Goal: Information Seeking & Learning: Learn about a topic

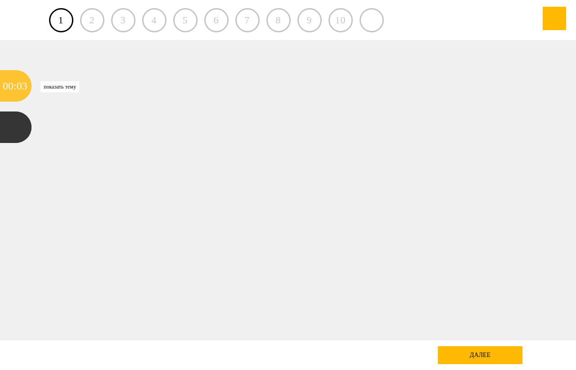
click at [10, 86] on div "00" at bounding box center [8, 86] width 11 height 32
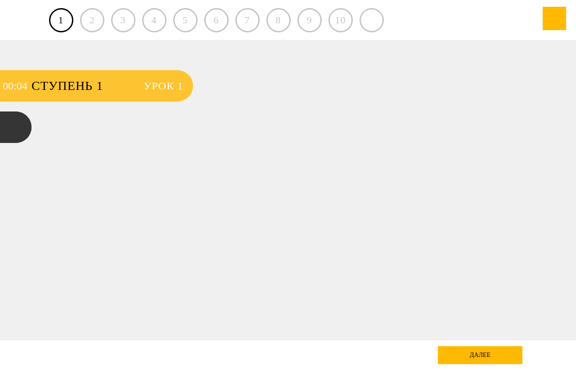
click at [103, 86] on span "Ступень 1" at bounding box center [83, 86] width 103 height 32
click at [164, 86] on span "Урок 1" at bounding box center [164, 86] width 40 height 32
click at [88, 87] on span "Ступень 1" at bounding box center [83, 86] width 103 height 32
click at [87, 87] on span "Ступень 1" at bounding box center [83, 86] width 103 height 32
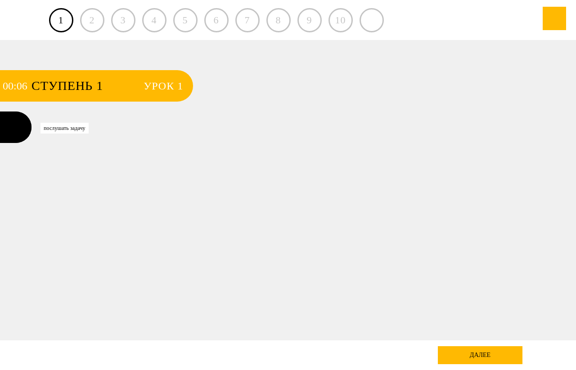
drag, startPoint x: 14, startPoint y: 86, endPoint x: 11, endPoint y: 134, distance: 47.3
click at [14, 86] on div ":" at bounding box center [15, 86] width 3 height 32
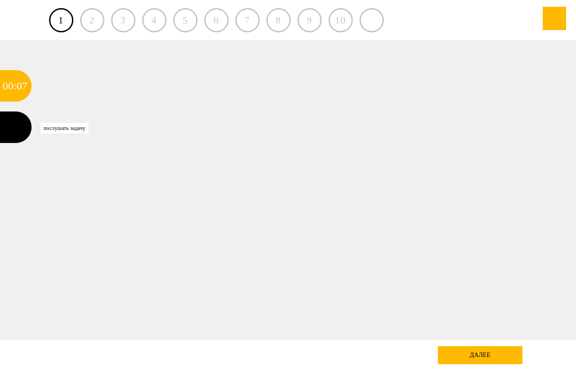
drag, startPoint x: 14, startPoint y: 126, endPoint x: 20, endPoint y: 128, distance: 6.3
click at [15, 126] on div at bounding box center [16, 128] width 32 height 32
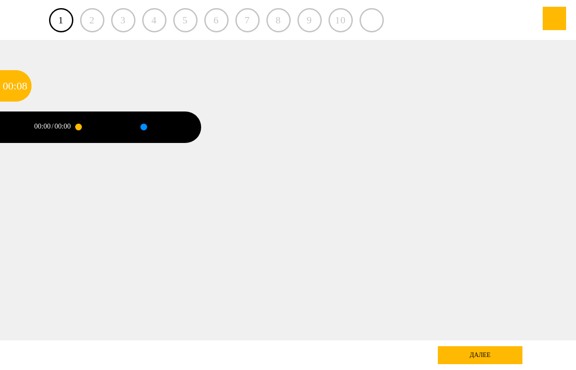
click at [94, 126] on div at bounding box center [99, 128] width 42 height 32
click at [108, 126] on div at bounding box center [99, 128] width 42 height 32
click at [114, 127] on div at bounding box center [99, 128] width 42 height 32
click at [117, 126] on div at bounding box center [99, 128] width 42 height 32
click at [550, 21] on div at bounding box center [554, 18] width 23 height 23
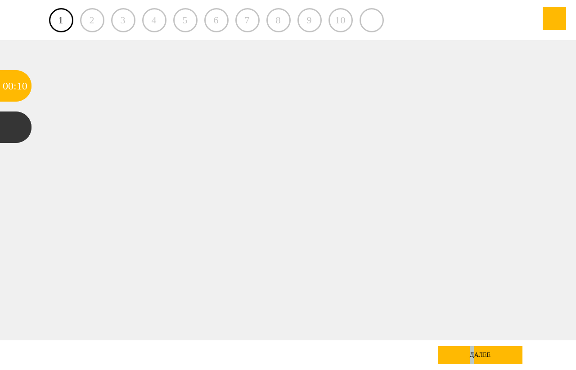
click at [473, 360] on div "далее" at bounding box center [480, 356] width 85 height 18
click at [479, 350] on div "далее" at bounding box center [480, 356] width 85 height 18
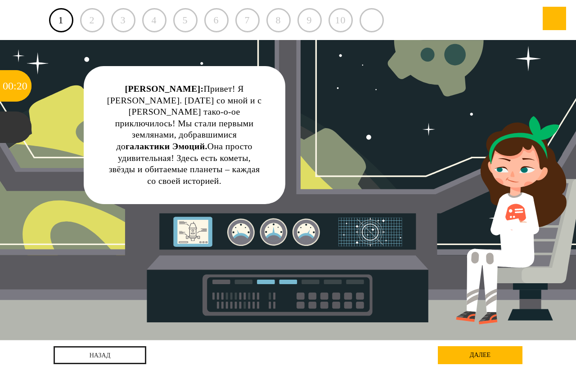
click at [501, 353] on div "далее" at bounding box center [480, 356] width 85 height 18
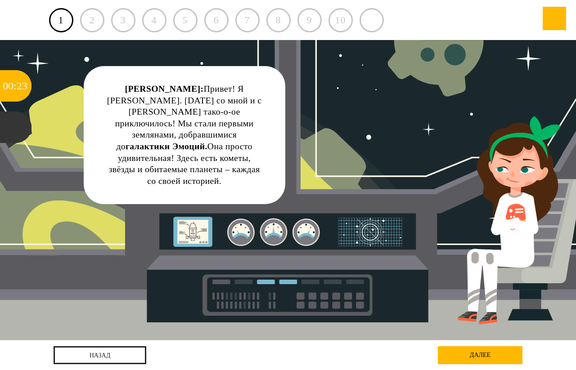
click at [477, 351] on div "далее" at bounding box center [480, 356] width 85 height 18
click at [486, 351] on div "далее" at bounding box center [480, 356] width 85 height 18
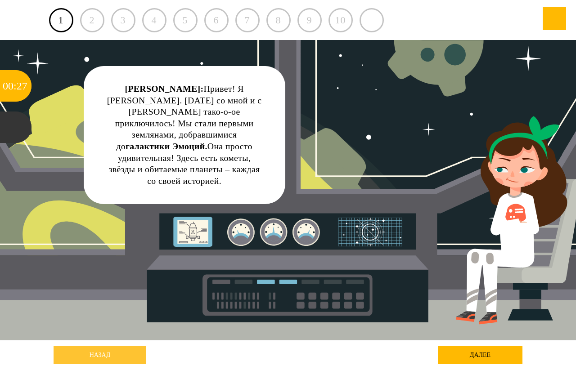
click at [105, 352] on link "назад" at bounding box center [100, 356] width 93 height 18
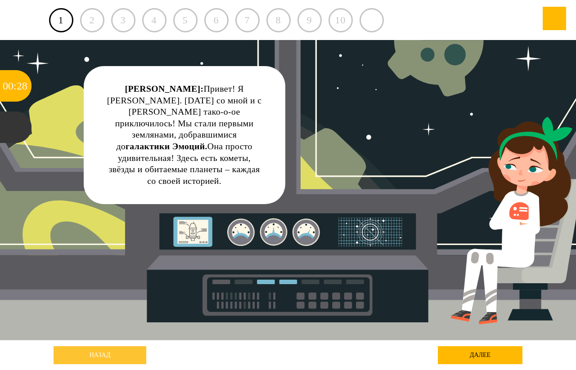
click at [105, 353] on link "назад" at bounding box center [100, 356] width 93 height 18
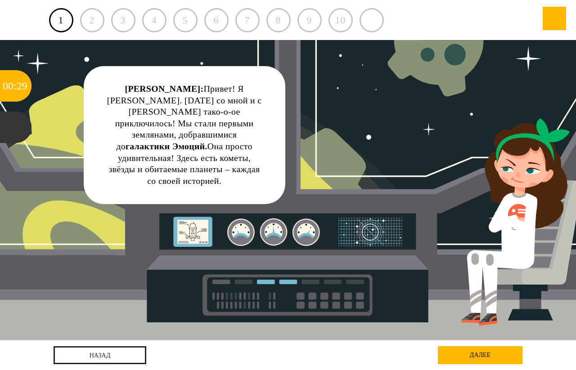
click at [185, 16] on div "5" at bounding box center [185, 20] width 24 height 24
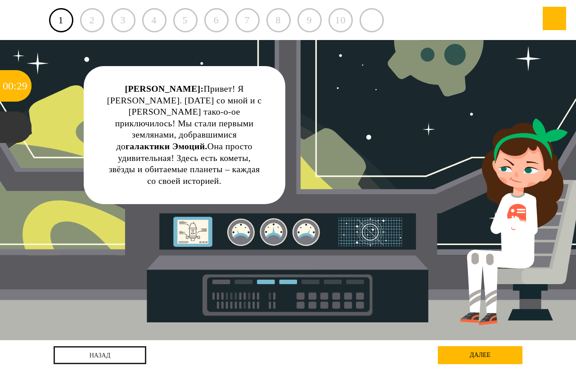
click at [185, 19] on div "5" at bounding box center [185, 20] width 24 height 24
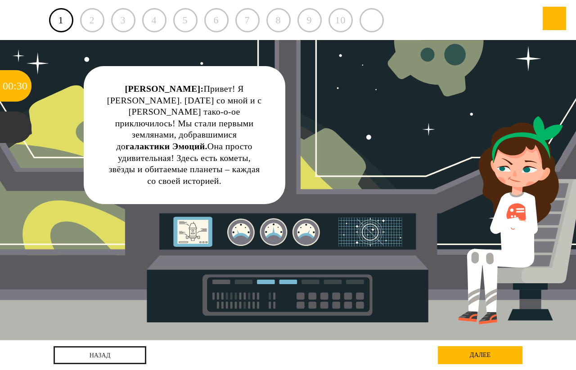
click at [187, 14] on div "5" at bounding box center [185, 20] width 24 height 24
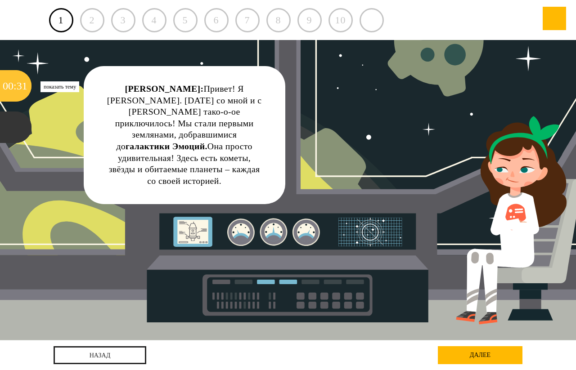
click at [14, 93] on div ":" at bounding box center [15, 86] width 3 height 32
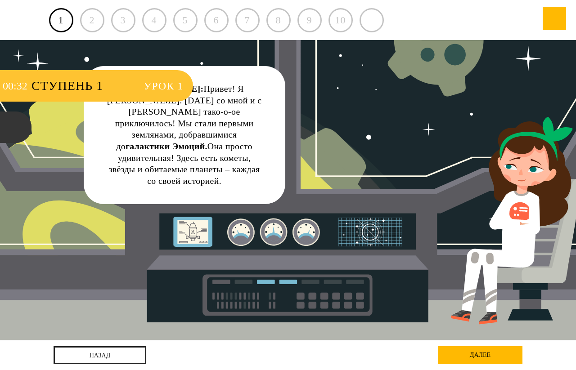
drag, startPoint x: 162, startPoint y: 89, endPoint x: 156, endPoint y: 90, distance: 6.9
click at [162, 88] on span "Урок 1" at bounding box center [164, 86] width 40 height 32
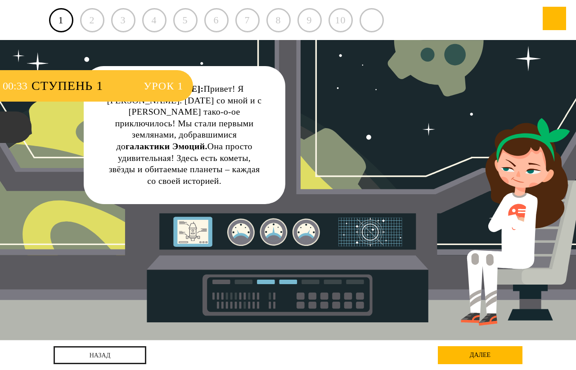
click at [83, 90] on span "Ступень 1" at bounding box center [83, 86] width 103 height 32
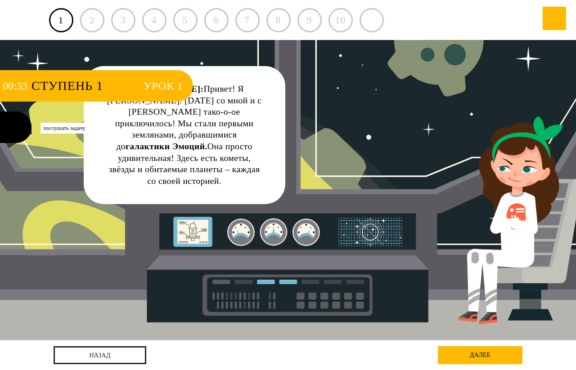
click at [5, 121] on div at bounding box center [16, 128] width 32 height 32
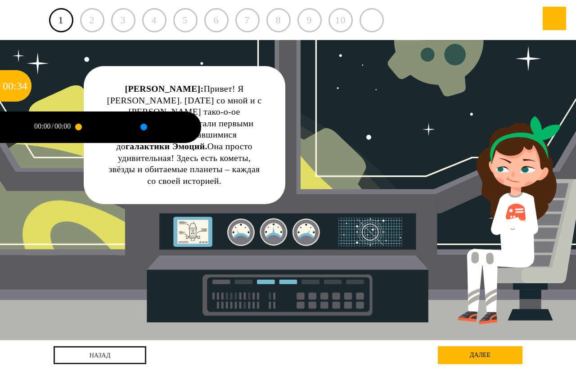
click at [91, 188] on div "Катя: Привет! Я Катя Союзова. Сегодня со мной и с Пашей Фальконовым тако-о-ое п…" at bounding box center [185, 135] width 202 height 138
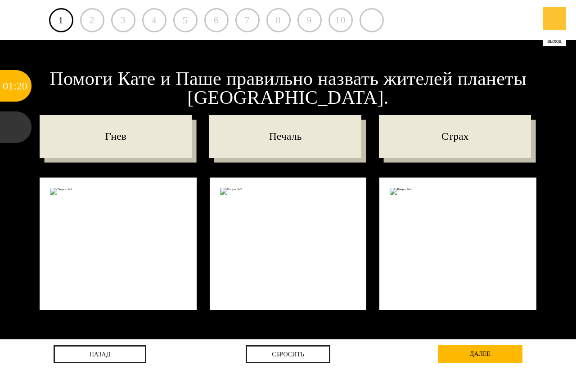
click at [555, 12] on div at bounding box center [554, 18] width 23 height 23
click at [553, 16] on div at bounding box center [554, 18] width 23 height 23
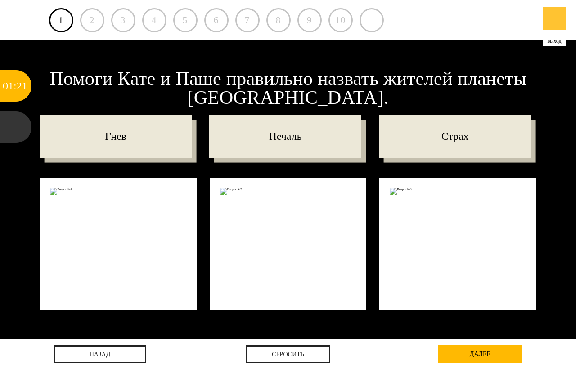
click at [553, 16] on div at bounding box center [554, 18] width 23 height 23
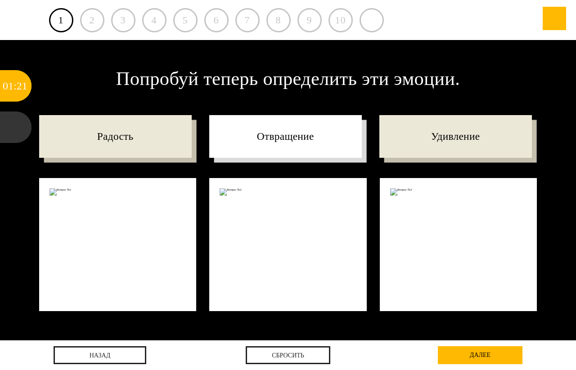
click at [260, 151] on p "Отвращение" at bounding box center [285, 136] width 153 height 43
